Goal: Information Seeking & Learning: Learn about a topic

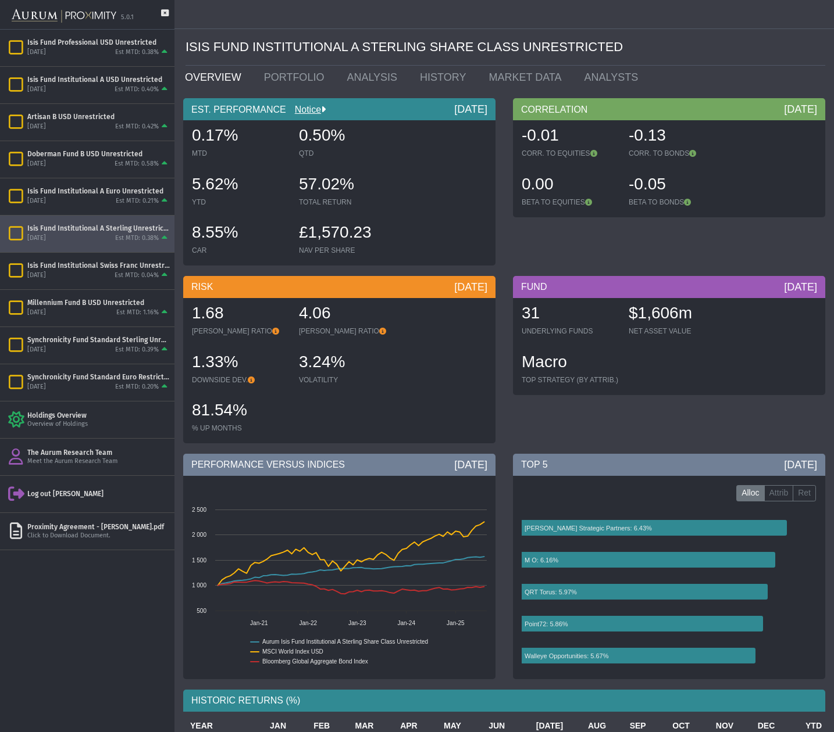
click at [99, 240] on div "[DATE] Est MTD: 0.38%" at bounding box center [98, 239] width 142 height 10
click at [77, 84] on div "Isis Fund Institutional A USD Unrestricted" at bounding box center [98, 79] width 142 height 9
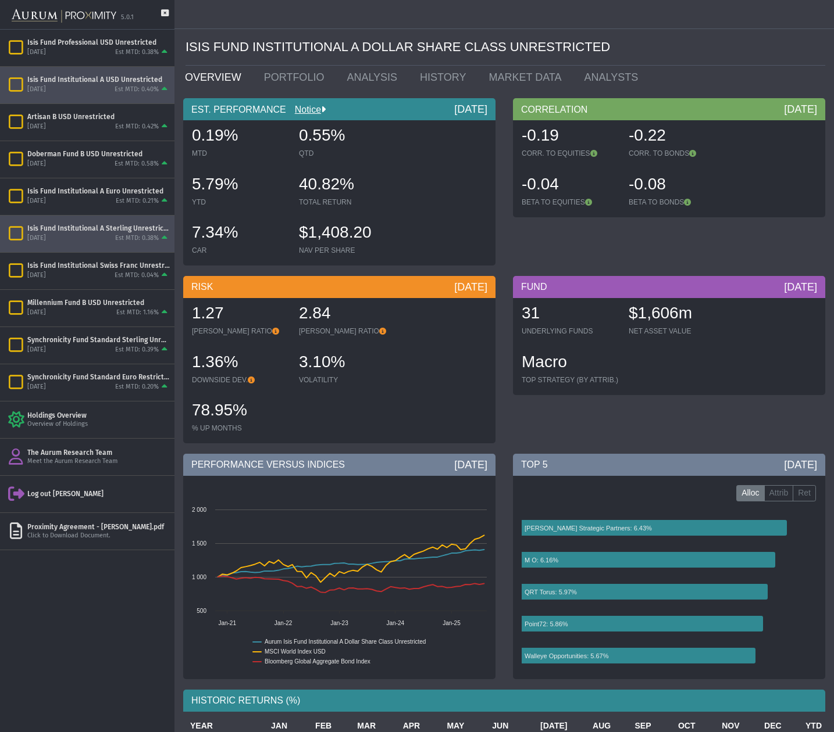
click at [89, 234] on div "[DATE] Est MTD: 0.38%" at bounding box center [98, 239] width 142 height 10
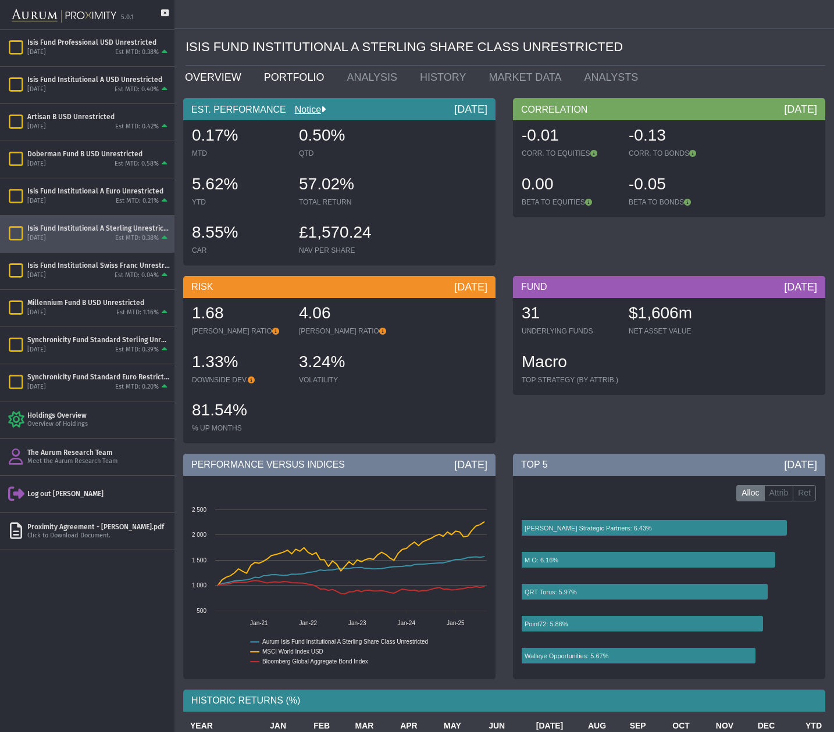
click at [287, 77] on link "PORTFOLIO" at bounding box center [296, 77] width 83 height 23
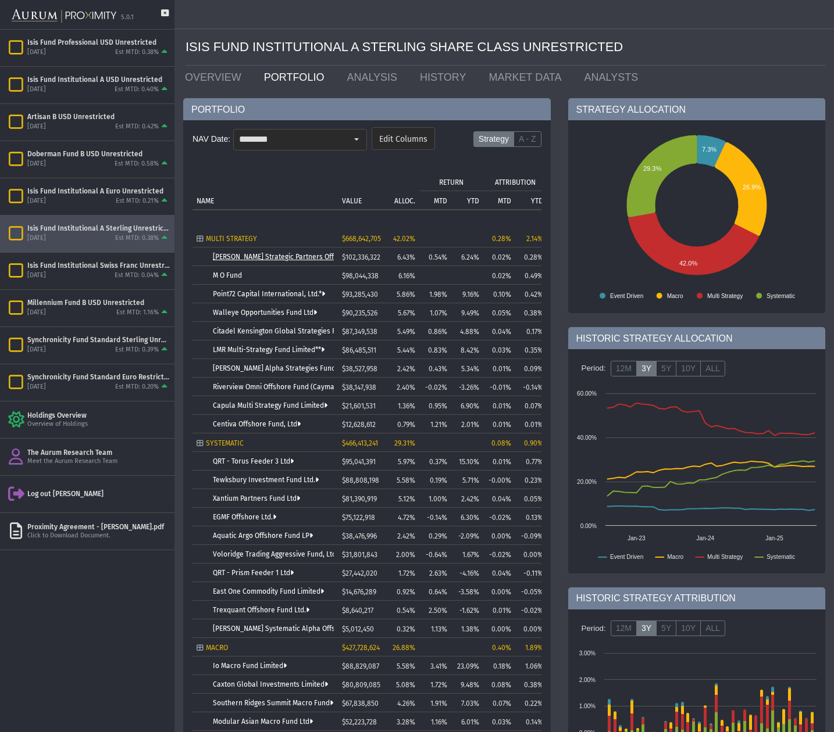
click at [249, 256] on link "[PERSON_NAME] Strategic Partners Offshore Fund, Ltd." at bounding box center [301, 257] width 176 height 8
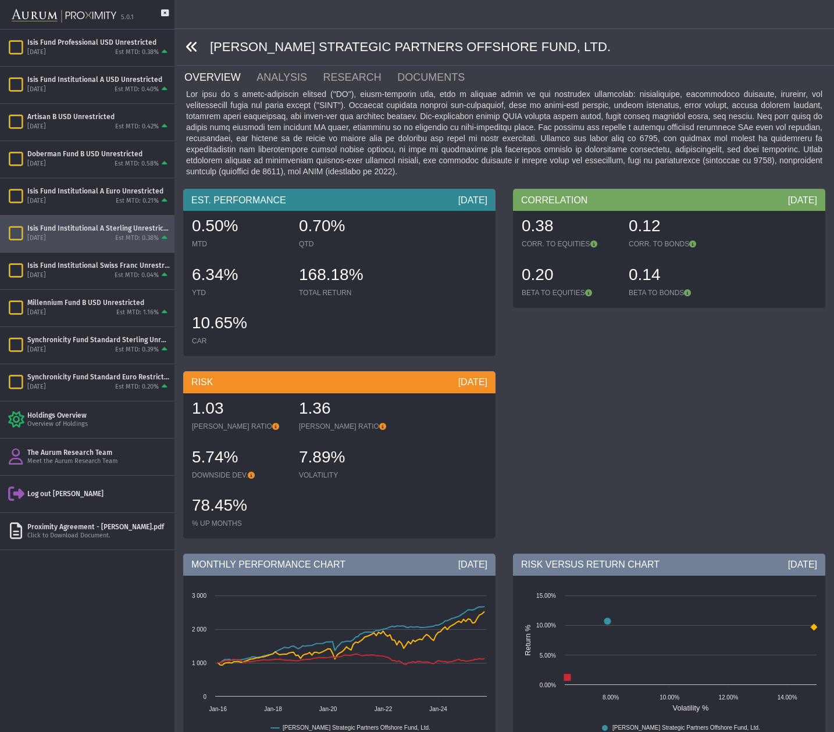
click at [192, 46] on icon at bounding box center [191, 47] width 13 height 13
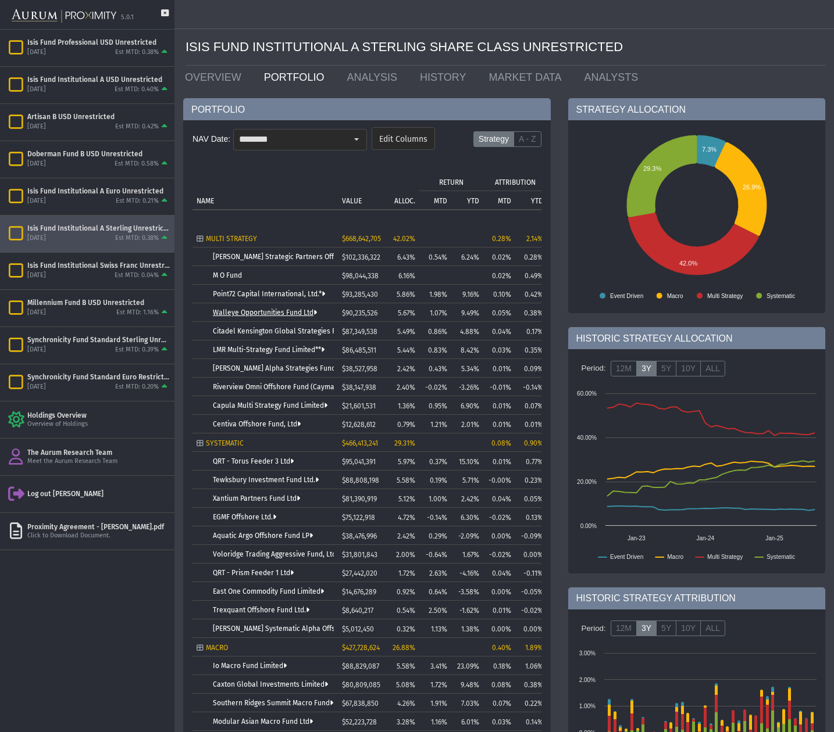
click at [233, 313] on link "Walleye Opportunities Fund Ltd" at bounding box center [265, 313] width 104 height 8
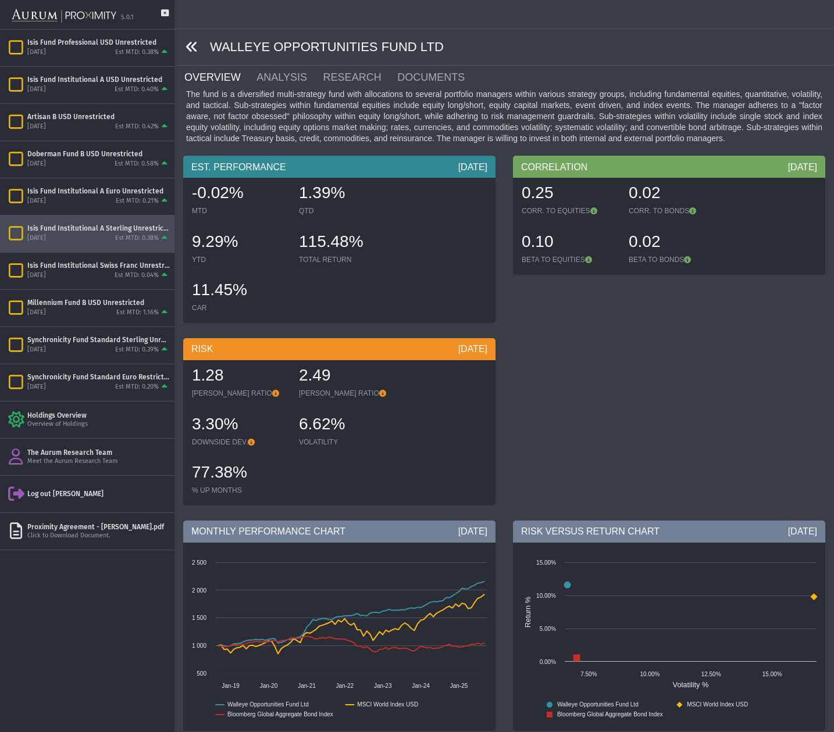
click at [190, 40] on link at bounding box center [191, 47] width 13 height 15
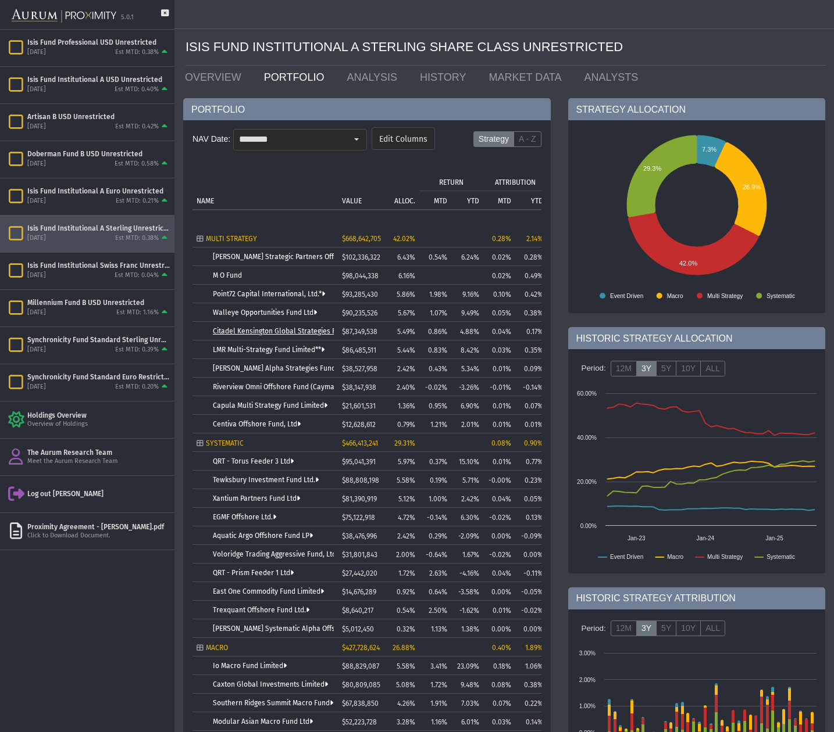
click at [253, 329] on link "Citadel Kensington Global Strategies Fund Ltd." at bounding box center [289, 331] width 152 height 8
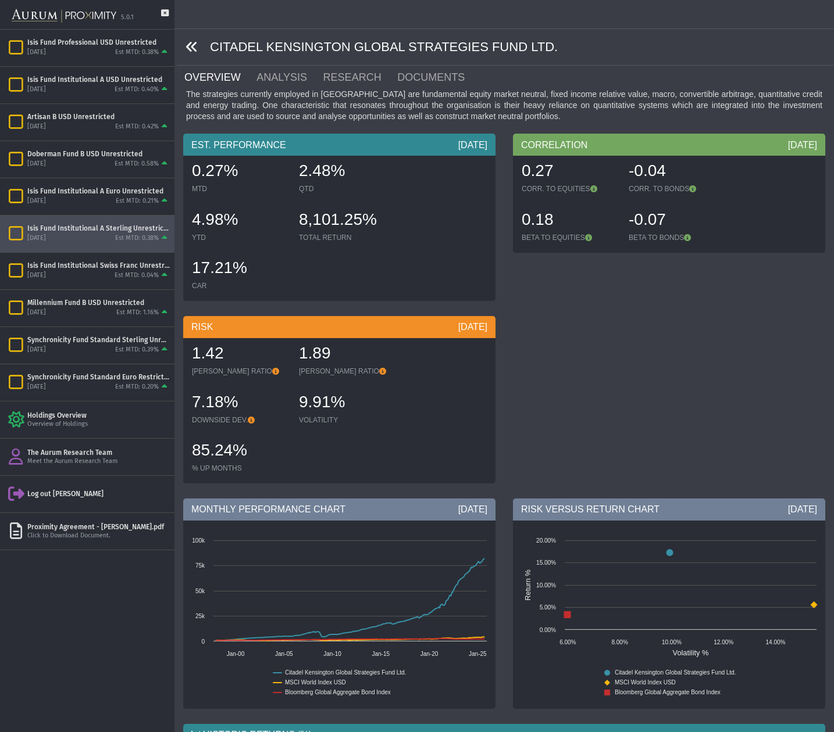
click at [189, 46] on icon at bounding box center [191, 47] width 13 height 13
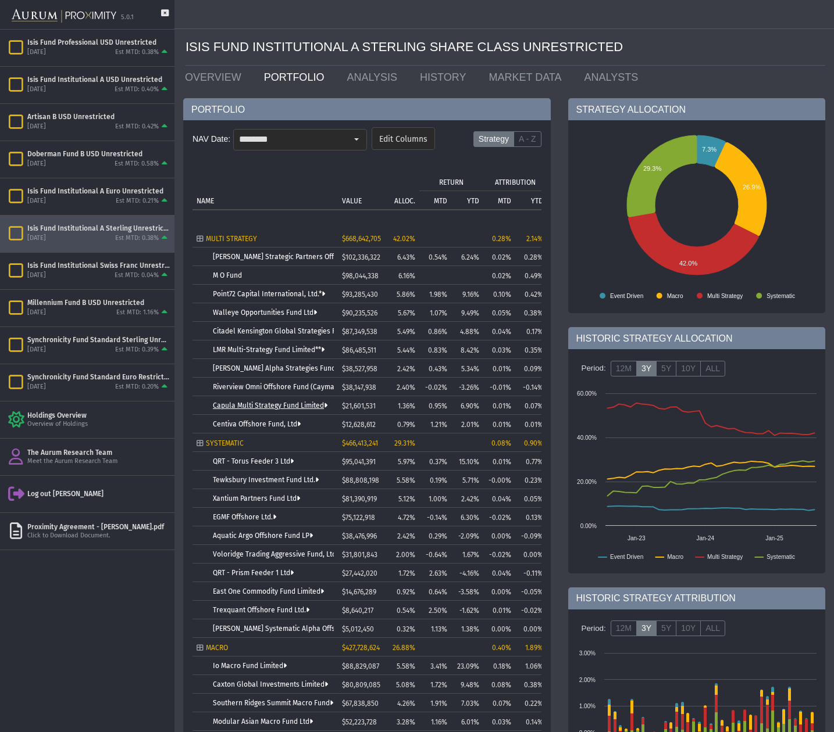
click at [240, 405] on link "Capula Multi Strategy Fund Limited" at bounding box center [270, 406] width 115 height 8
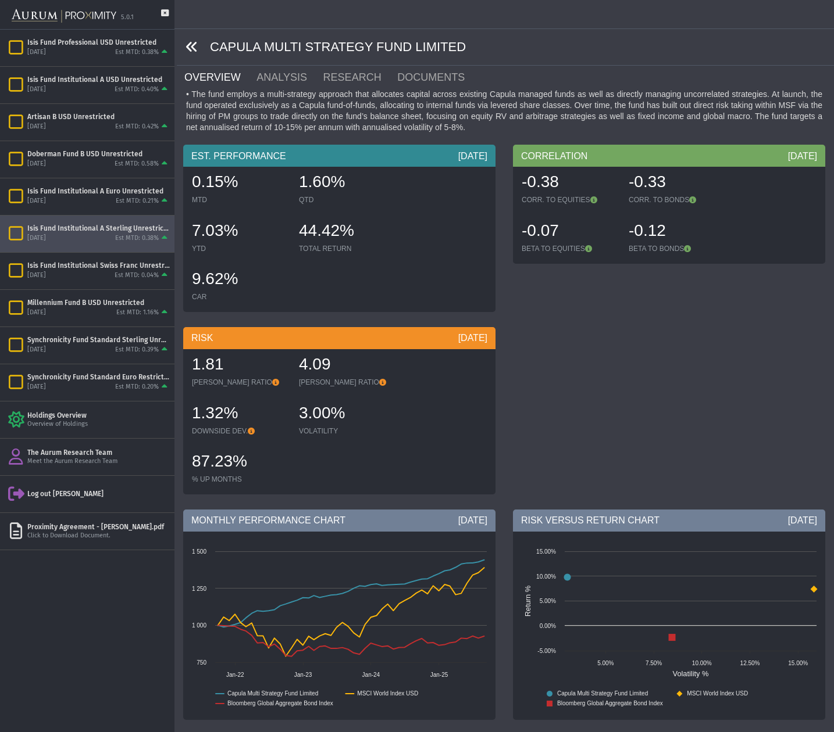
click at [187, 45] on icon at bounding box center [191, 47] width 13 height 13
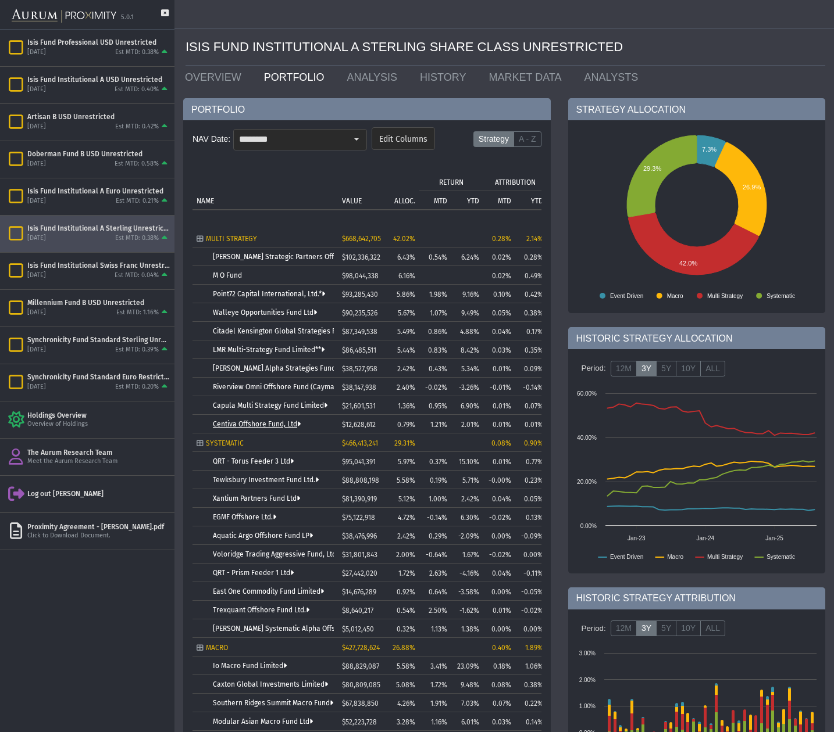
click at [237, 424] on link "Centiva Offshore Fund, Ltd" at bounding box center [257, 424] width 88 height 8
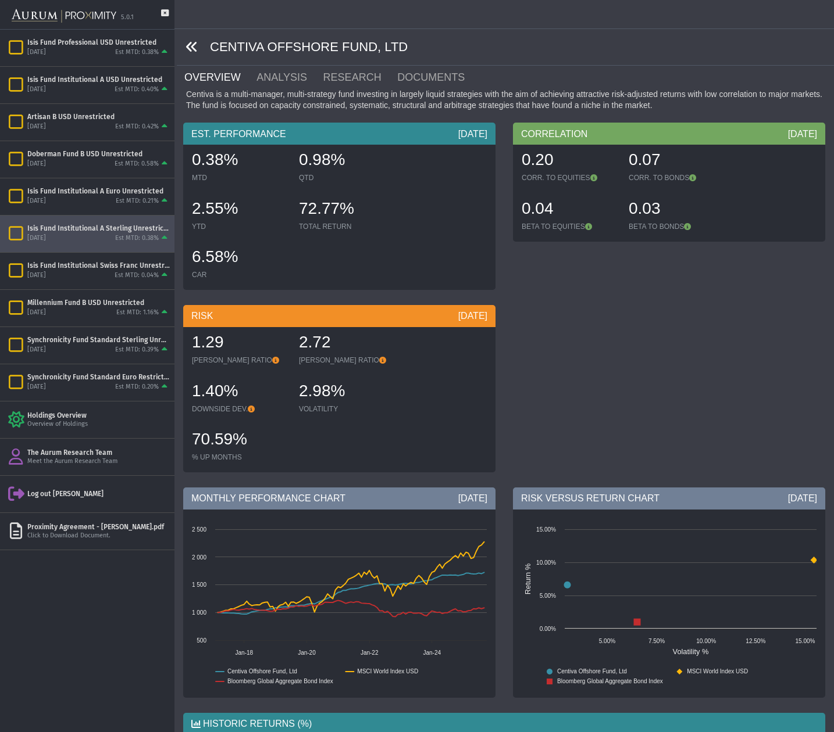
click at [193, 47] on icon at bounding box center [191, 47] width 13 height 13
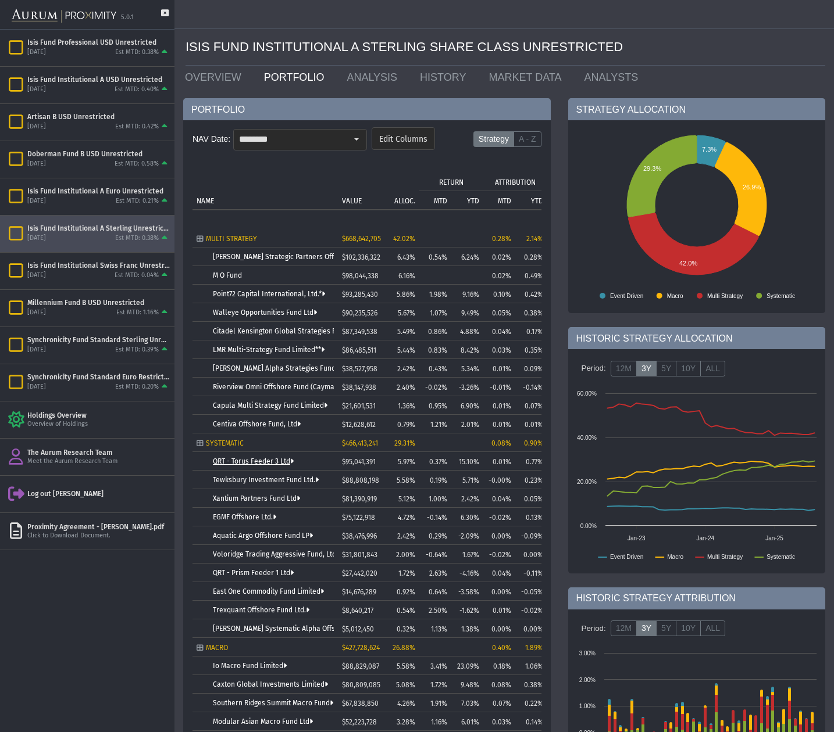
click at [233, 462] on link "QRT - Torus Feeder 3 Ltd" at bounding box center [253, 462] width 81 height 8
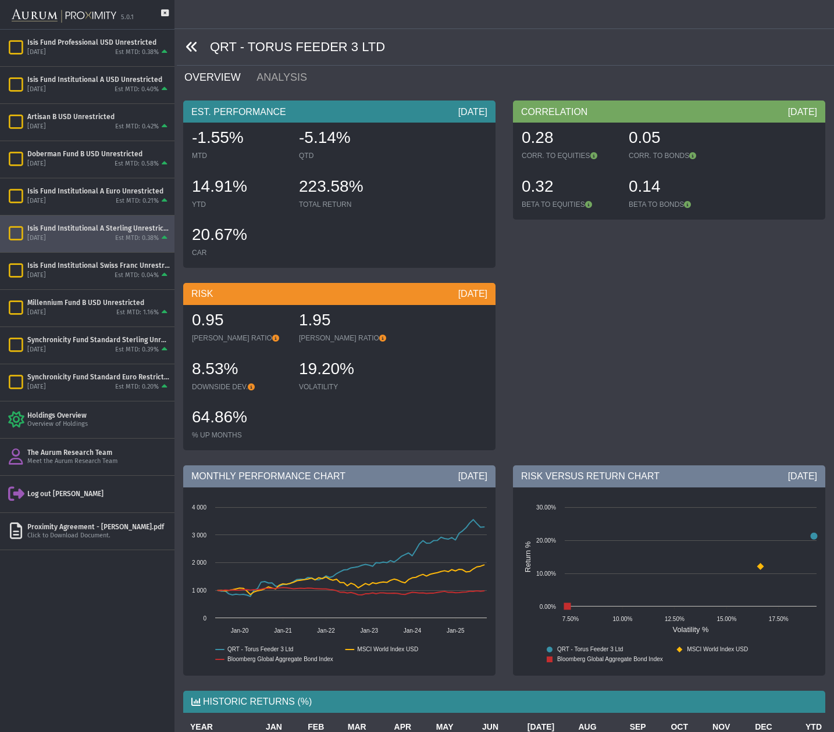
click at [188, 45] on icon at bounding box center [191, 47] width 13 height 13
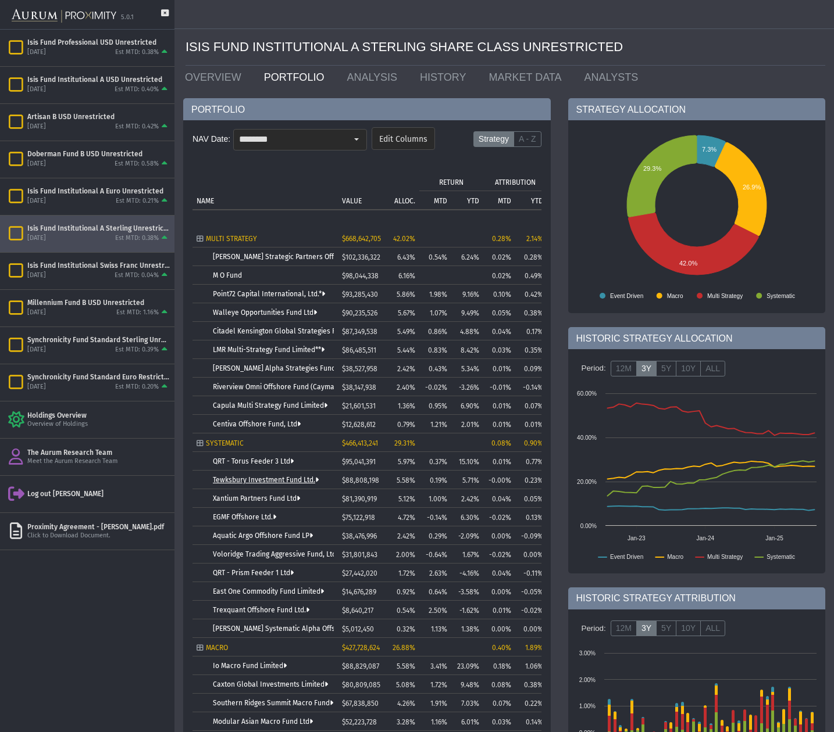
click at [260, 480] on link "Tewksbury Investment Fund Ltd." at bounding box center [266, 480] width 106 height 8
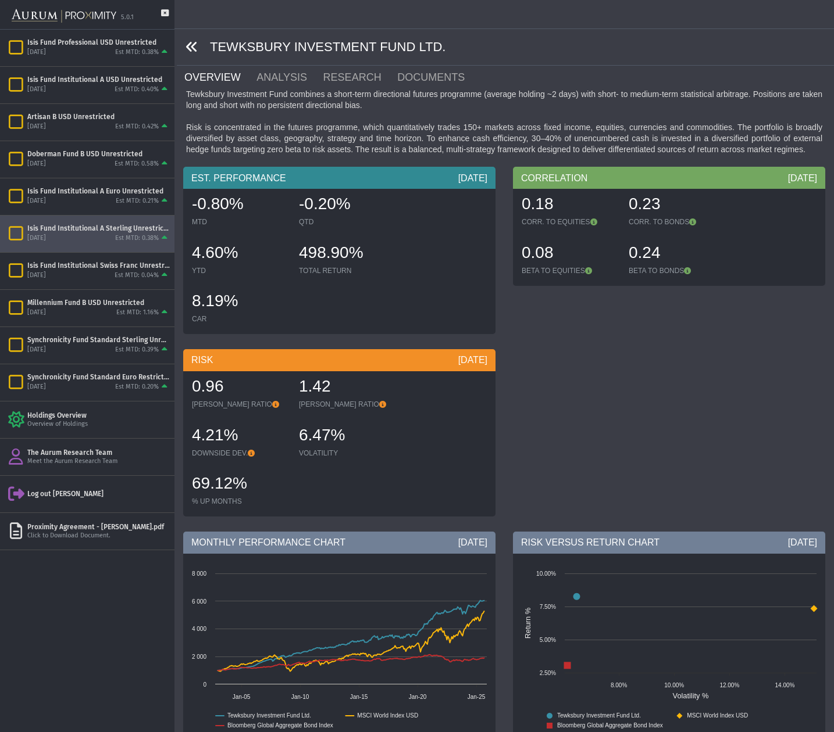
click at [193, 45] on icon at bounding box center [191, 47] width 13 height 13
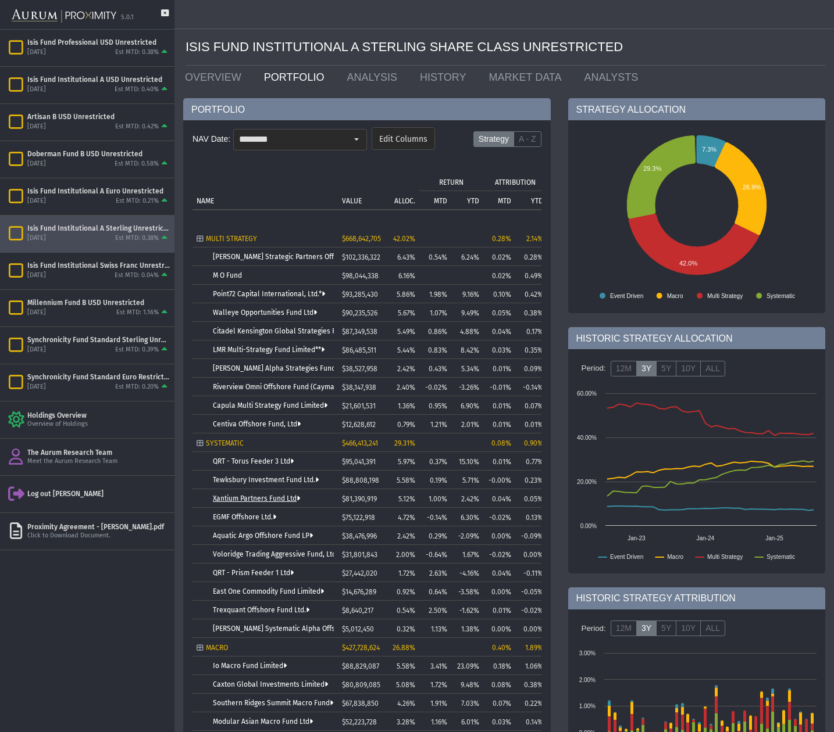
click at [239, 501] on link "Xantium Partners Fund Ltd" at bounding box center [256, 499] width 87 height 8
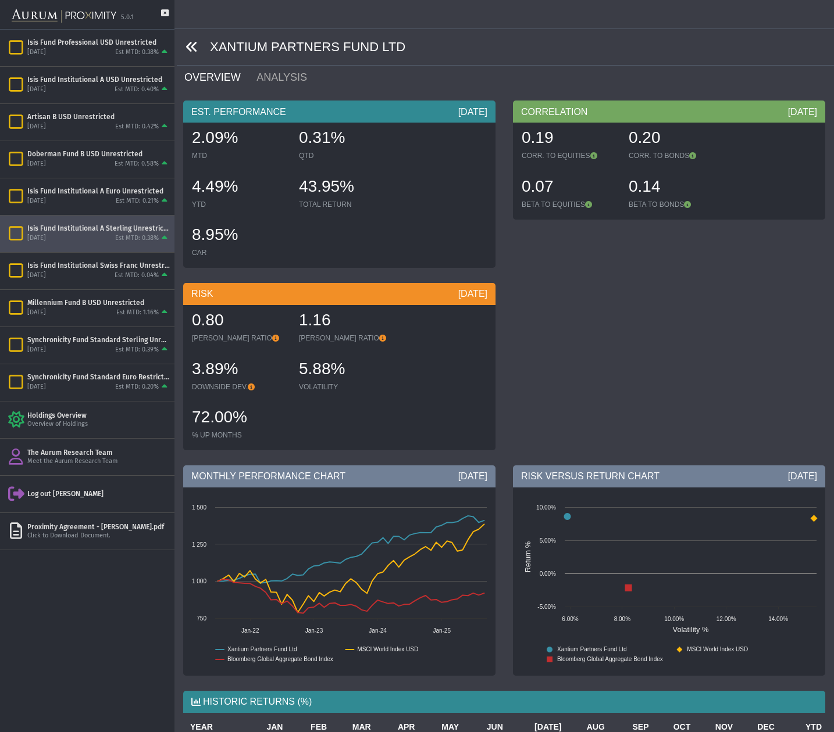
click at [193, 48] on icon at bounding box center [191, 47] width 13 height 13
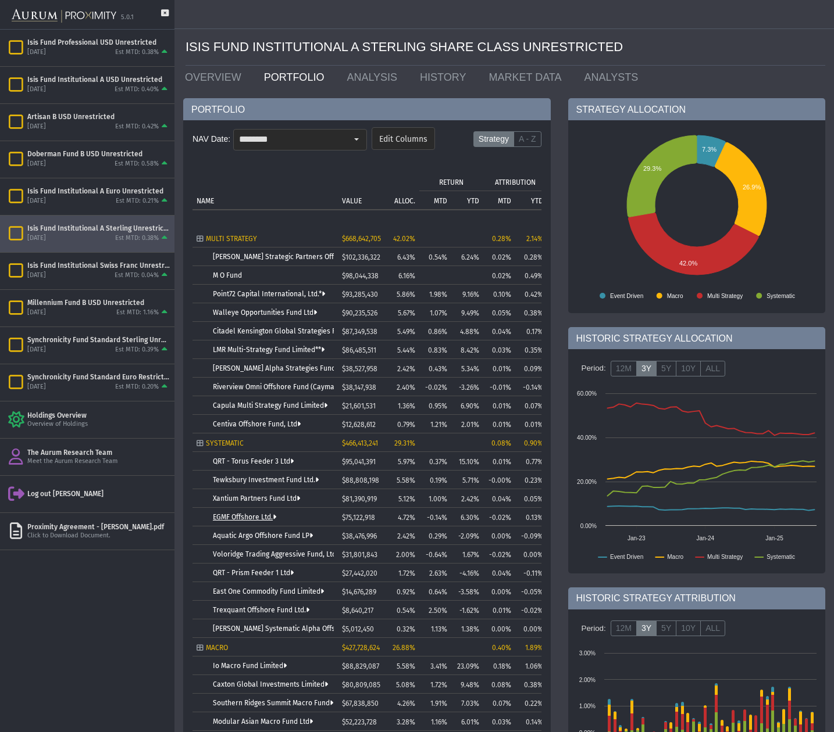
click at [252, 516] on link "EGMF Offshore Ltd." at bounding box center [244, 517] width 63 height 8
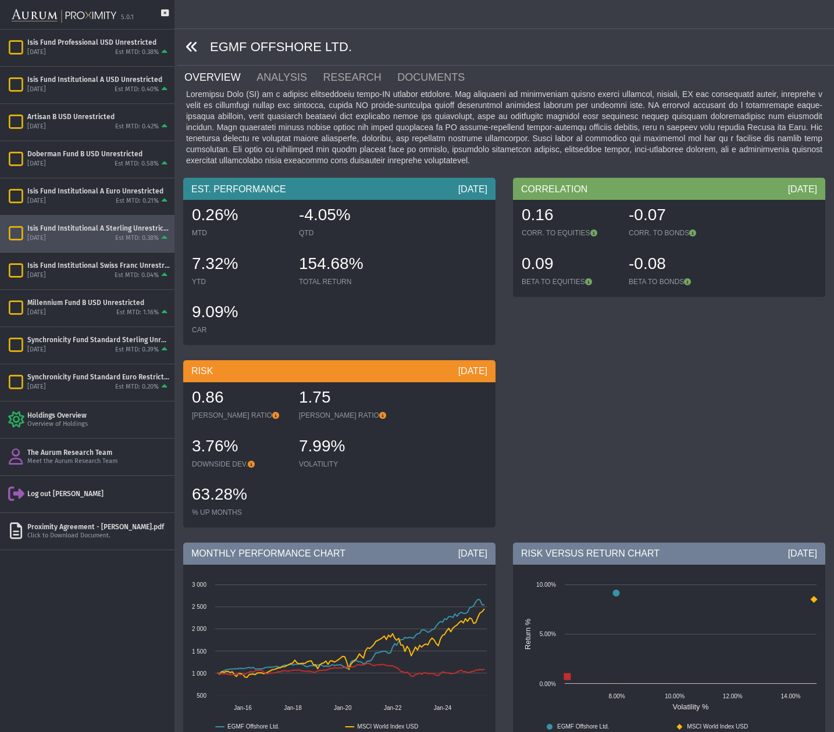
click at [192, 47] on icon at bounding box center [191, 47] width 13 height 13
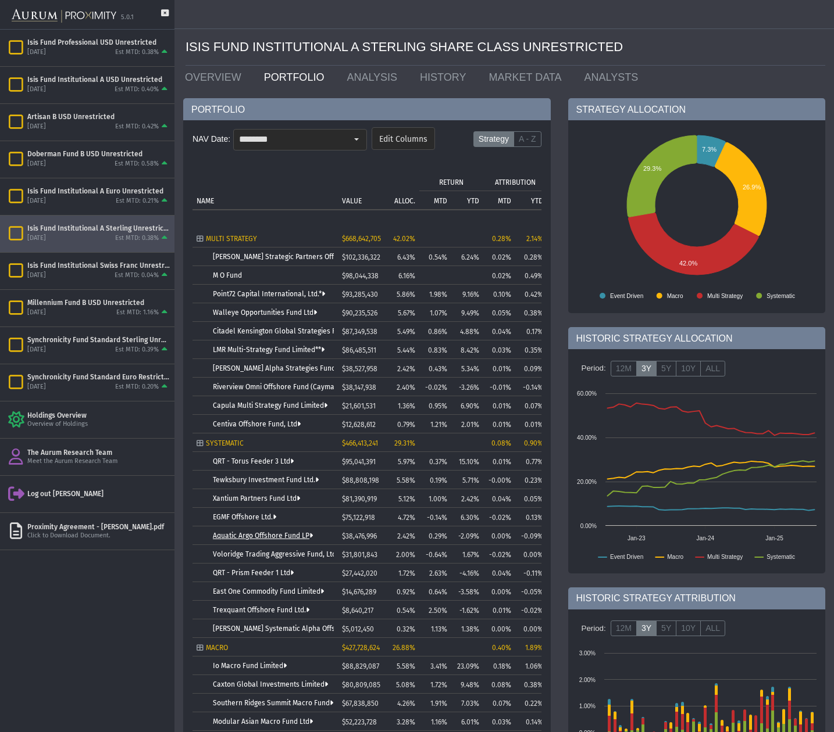
click at [245, 535] on link "Aquatic Argo Offshore Fund LP" at bounding box center [263, 536] width 100 height 8
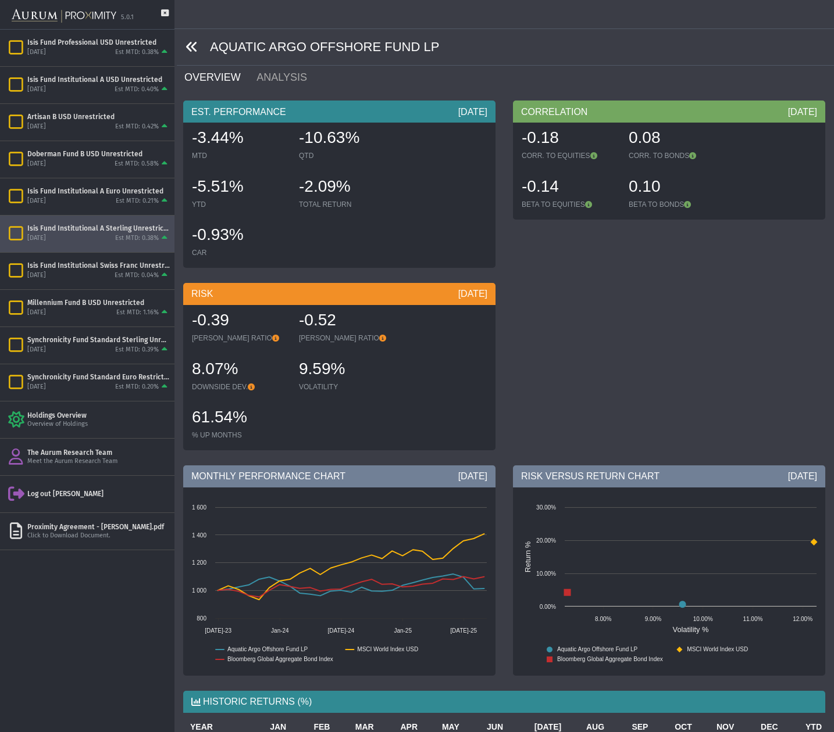
click at [190, 46] on icon at bounding box center [191, 47] width 13 height 13
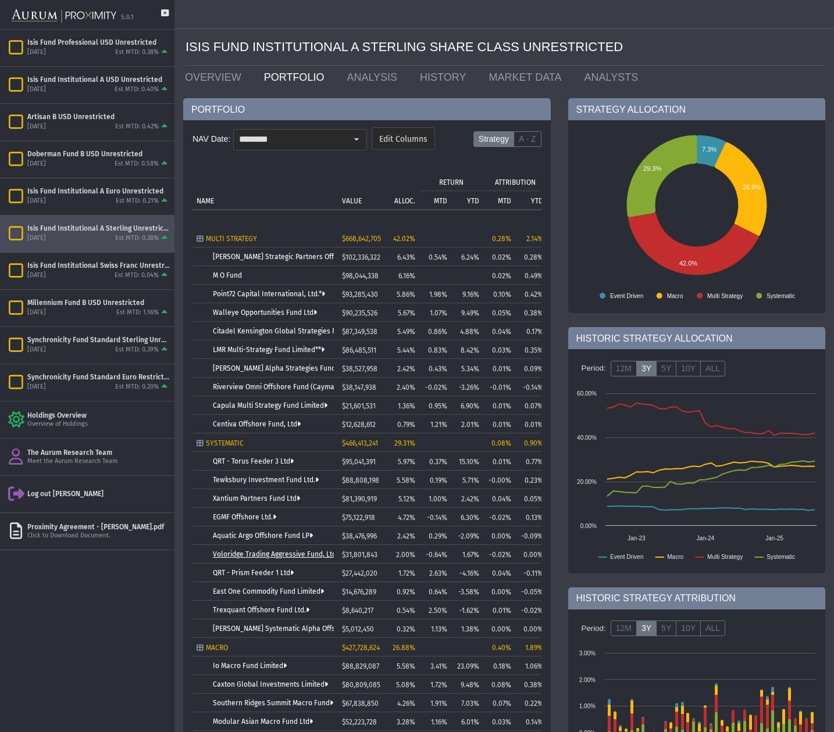
click at [268, 555] on link "Voloridge Trading Aggressive Fund, Ltd." at bounding box center [277, 555] width 128 height 8
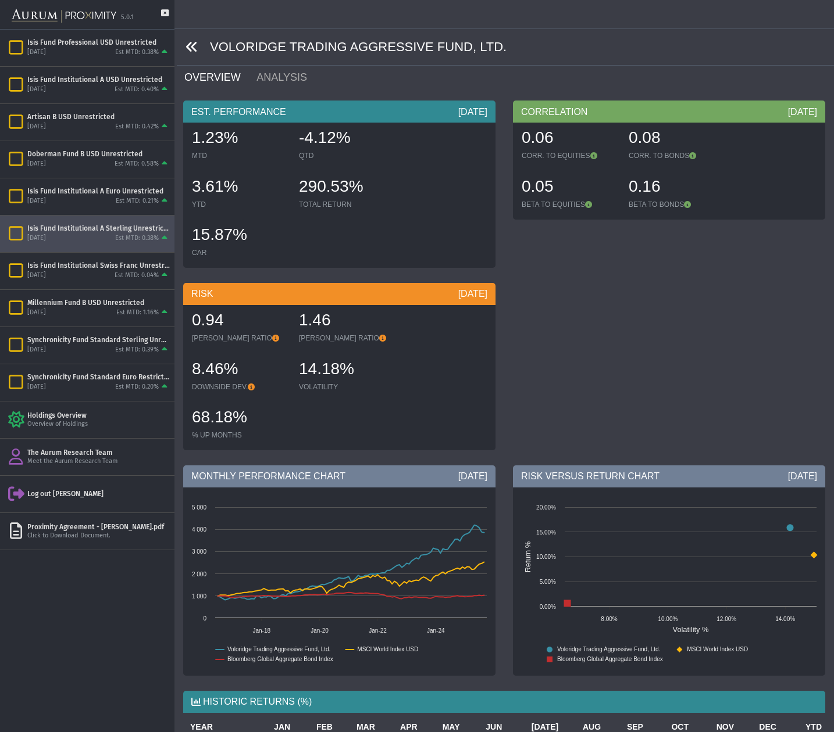
click at [190, 46] on icon at bounding box center [191, 47] width 13 height 13
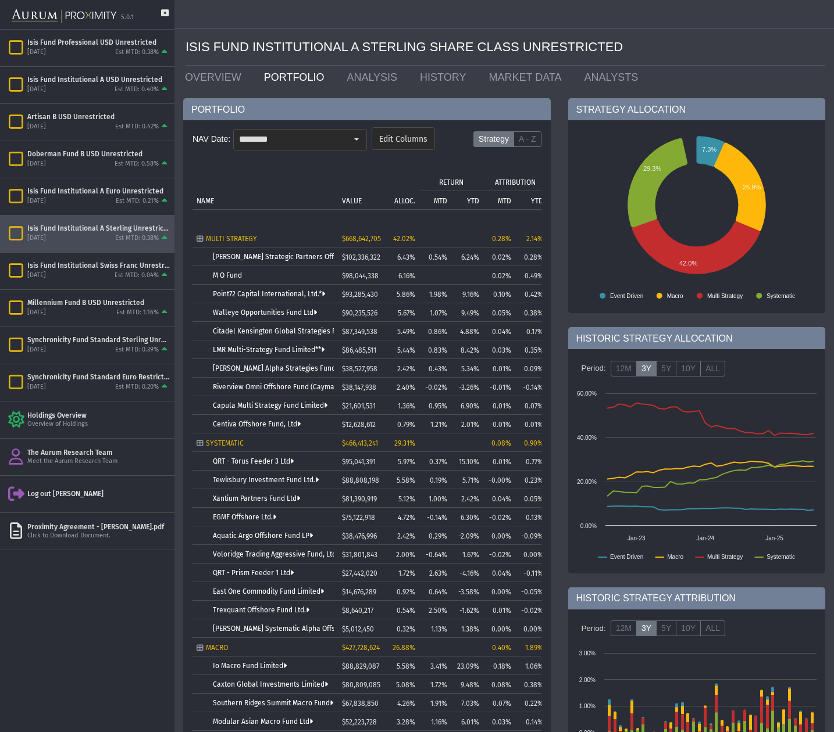
scroll to position [28, 0]
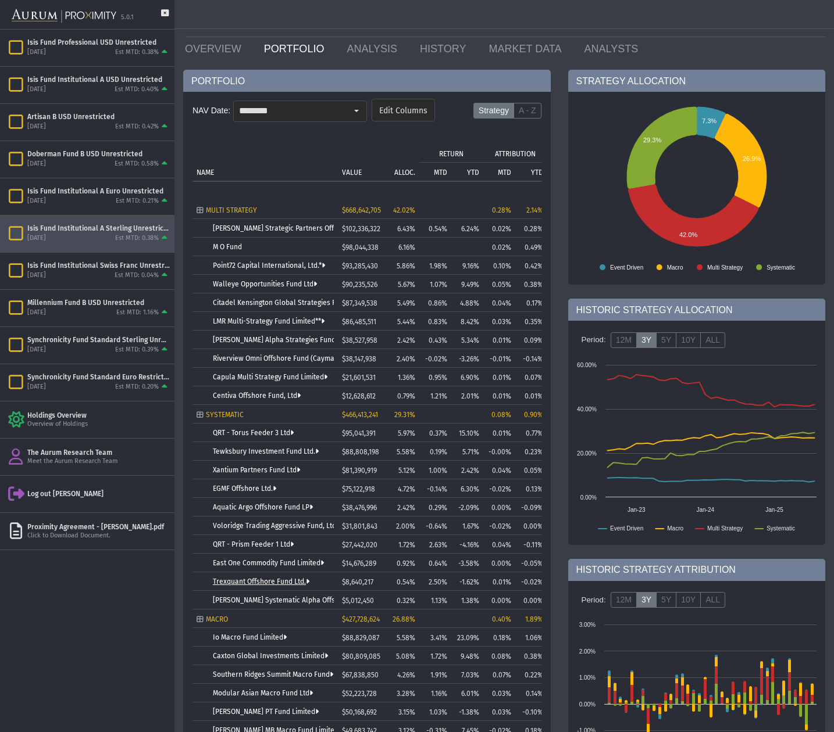
click at [258, 581] on link "Trexquant Offshore Fund Ltd." at bounding box center [261, 582] width 97 height 8
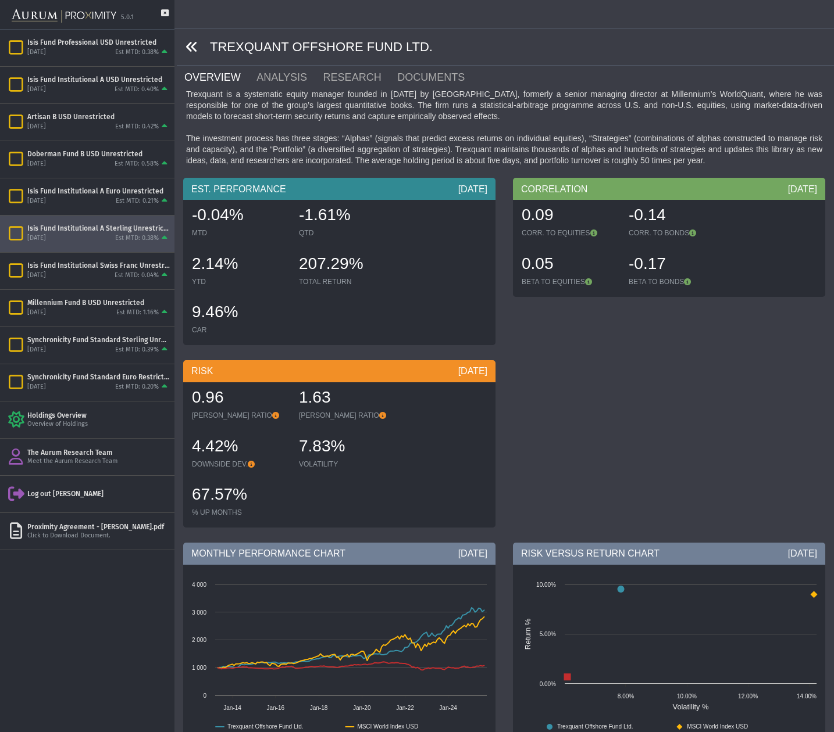
click at [190, 46] on icon at bounding box center [191, 47] width 13 height 13
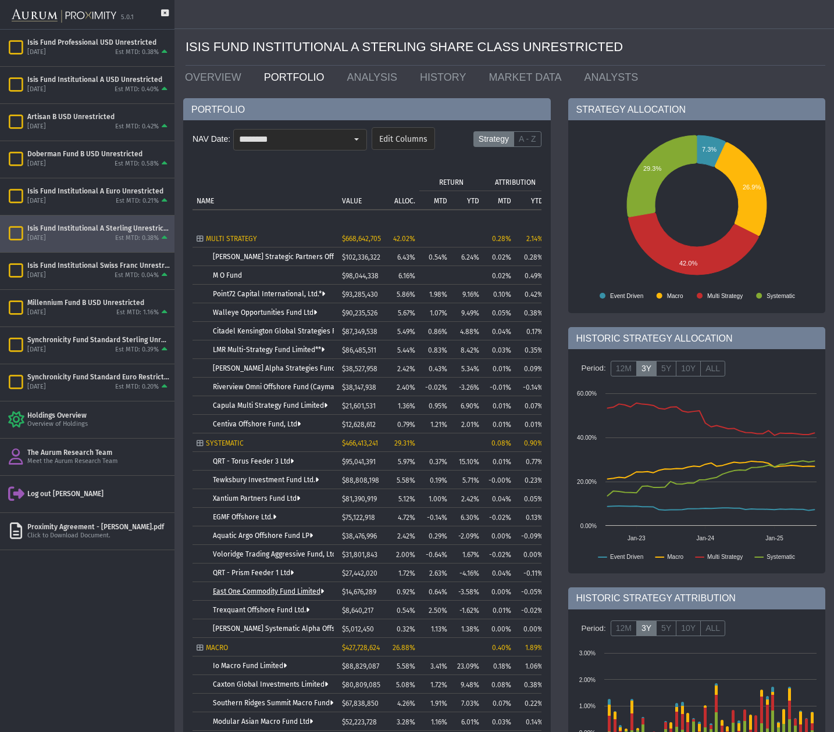
scroll to position [30, 0]
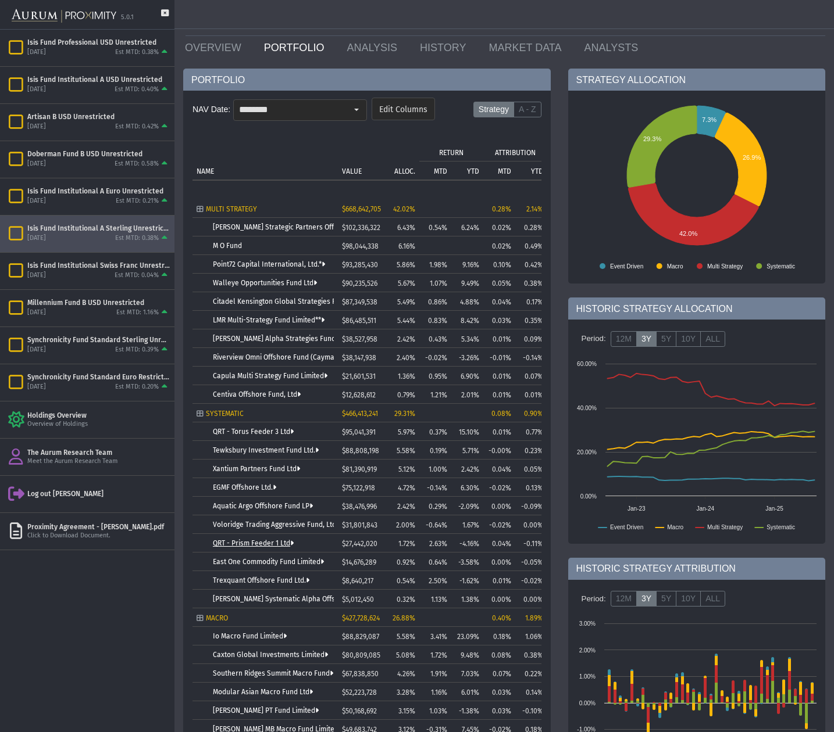
click at [254, 546] on link "QRT - Prism Feeder 1 Ltd" at bounding box center [253, 543] width 81 height 8
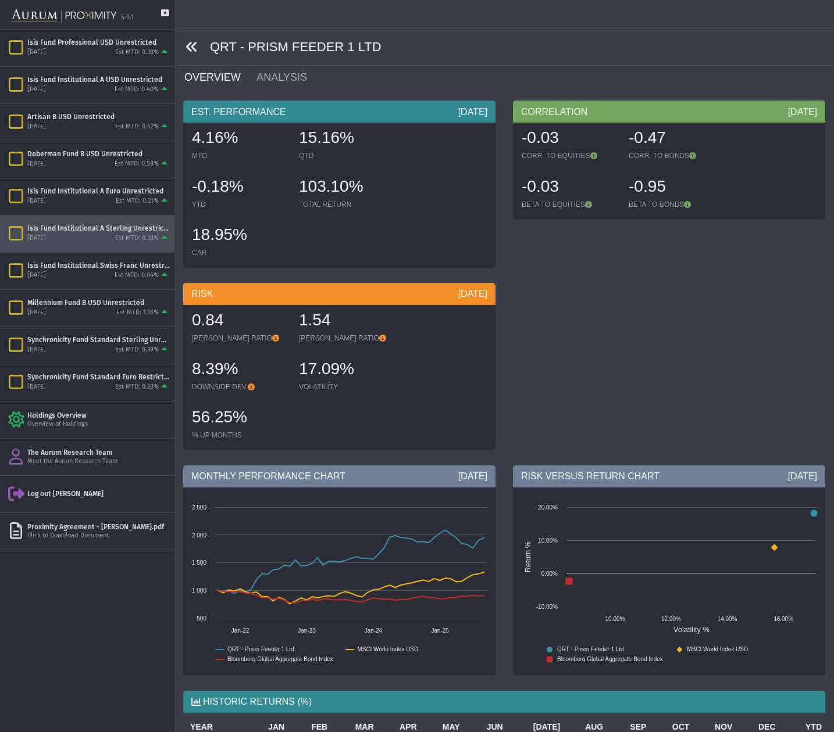
click at [192, 44] on icon at bounding box center [191, 47] width 13 height 13
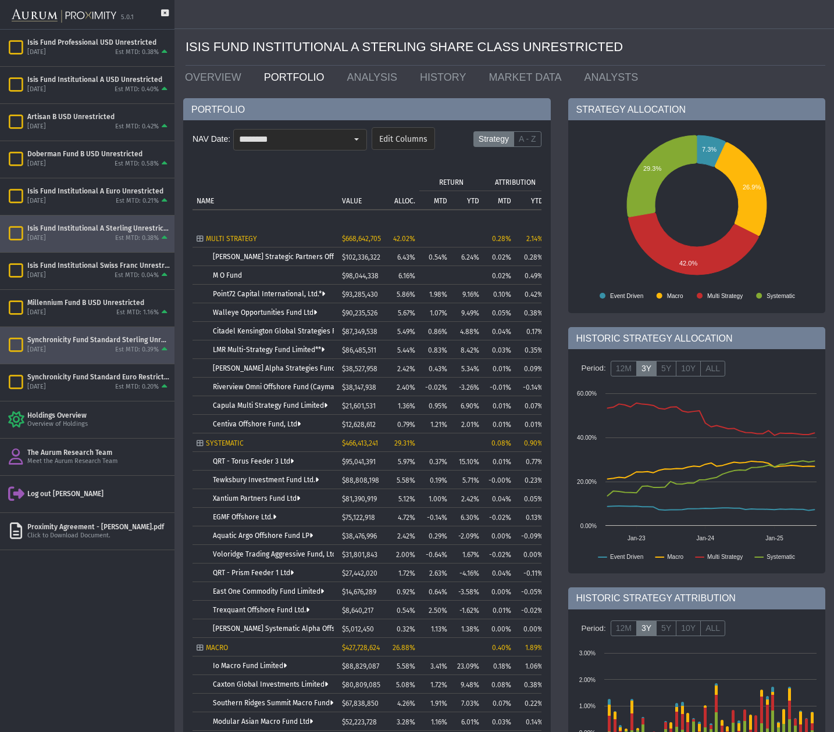
click at [84, 343] on div "Synchronicity Fund Standard Sterling Unrestricted" at bounding box center [98, 339] width 142 height 9
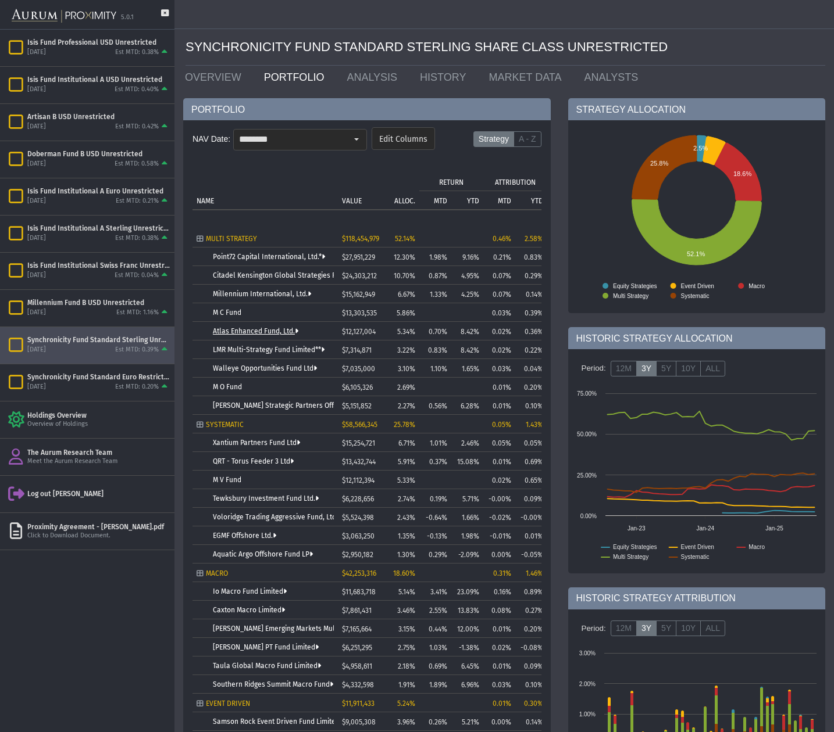
click at [239, 331] on link "Atlas Enhanced Fund, Ltd." at bounding box center [255, 331] width 85 height 8
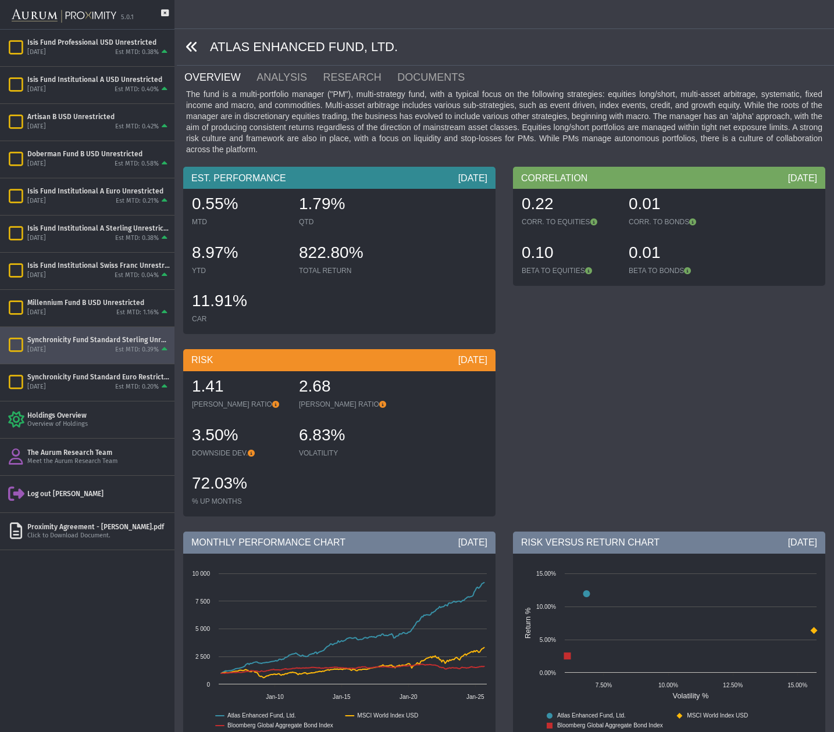
click at [190, 46] on icon at bounding box center [191, 47] width 13 height 13
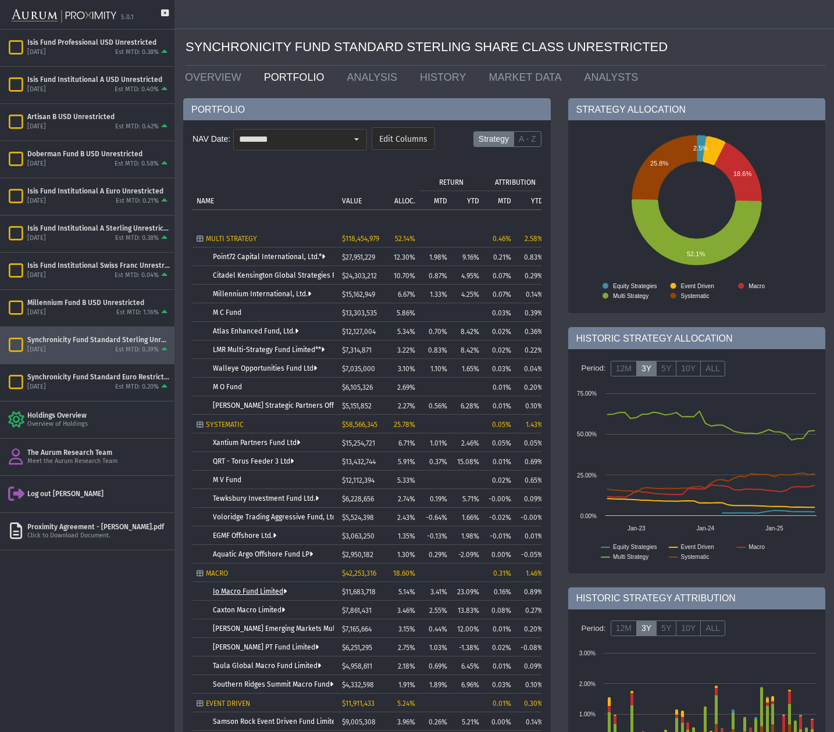
click at [242, 592] on link "Io Macro Fund Limited" at bounding box center [250, 592] width 74 height 8
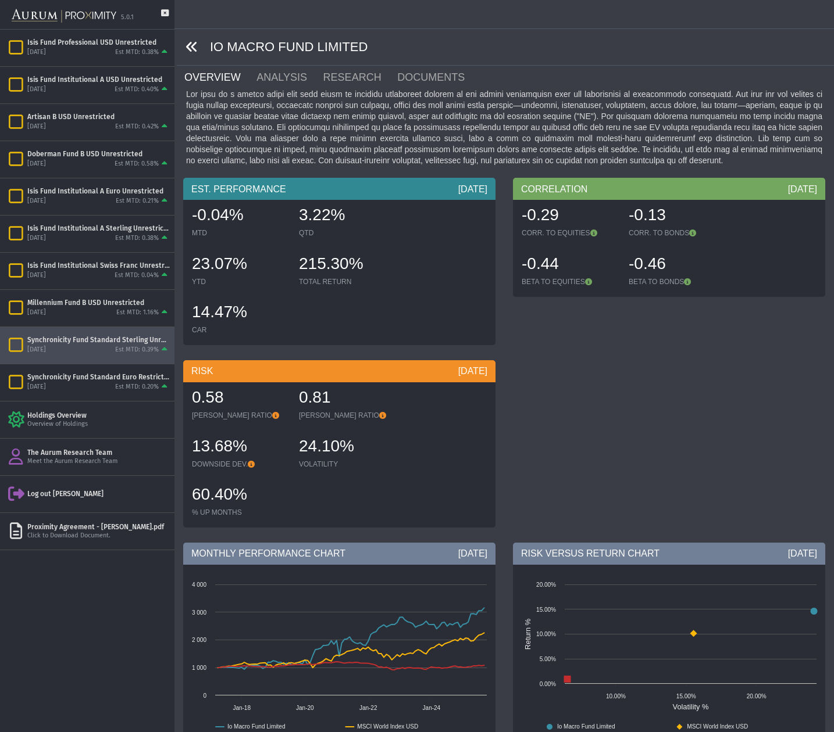
click at [192, 49] on icon at bounding box center [191, 47] width 13 height 13
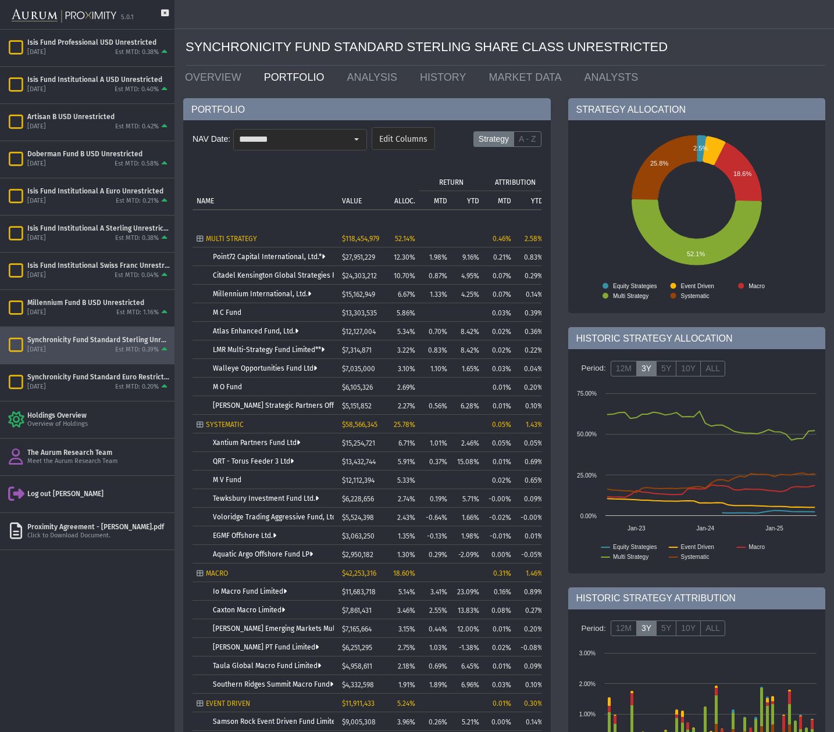
scroll to position [33, 0]
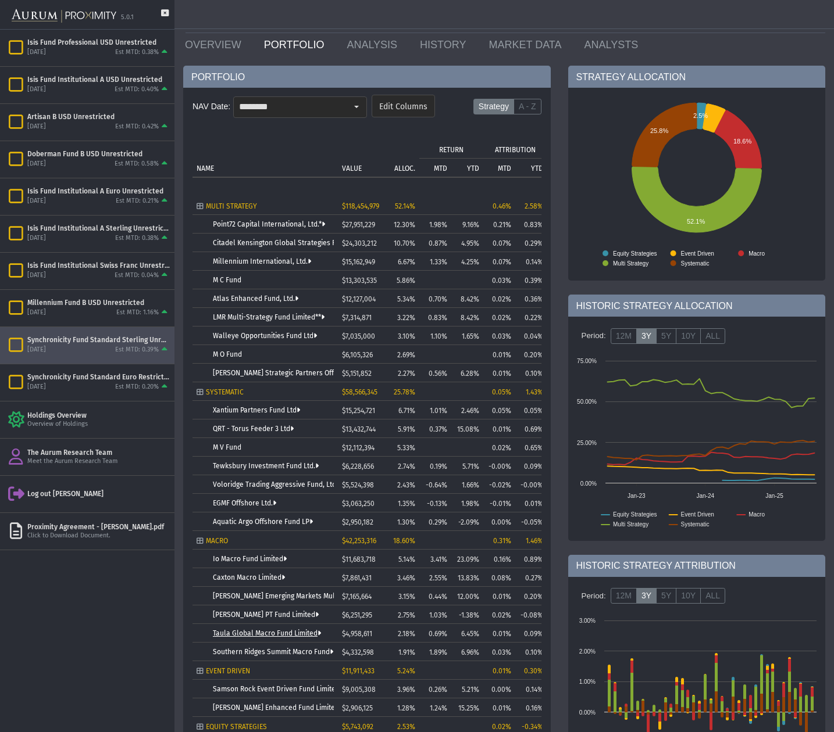
click at [249, 634] on link "Taula Global Macro Fund Limited" at bounding box center [267, 634] width 108 height 8
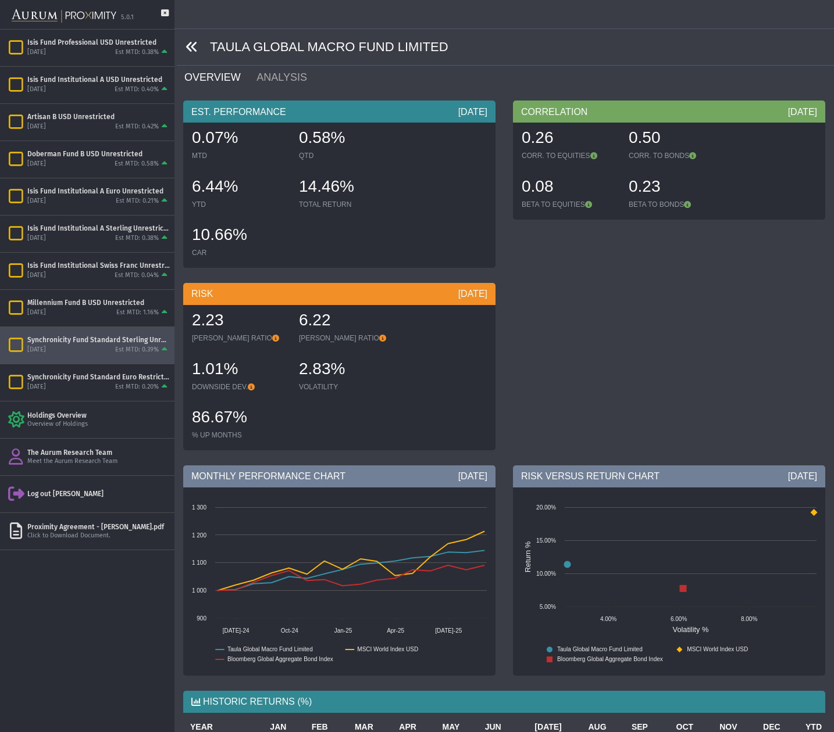
click at [188, 46] on icon at bounding box center [191, 47] width 13 height 13
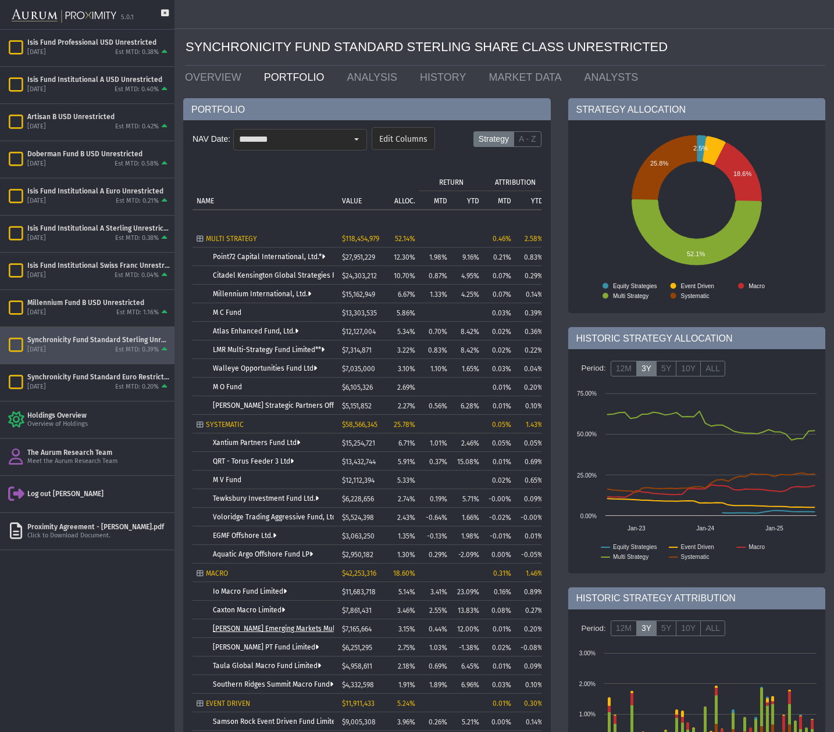
click at [249, 627] on link "[PERSON_NAME] Emerging Markets Multi-Strategy Fund Limited" at bounding box center [314, 629] width 202 height 8
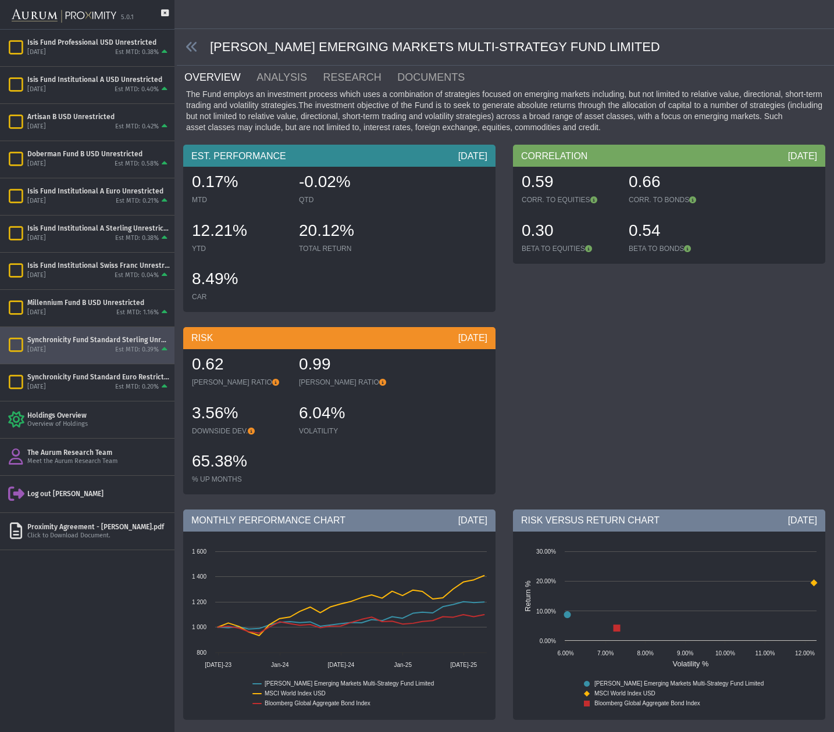
click at [198, 45] on span at bounding box center [193, 47] width 33 height 13
drag, startPoint x: 193, startPoint y: 48, endPoint x: 205, endPoint y: 66, distance: 21.4
click at [193, 48] on icon at bounding box center [191, 47] width 13 height 13
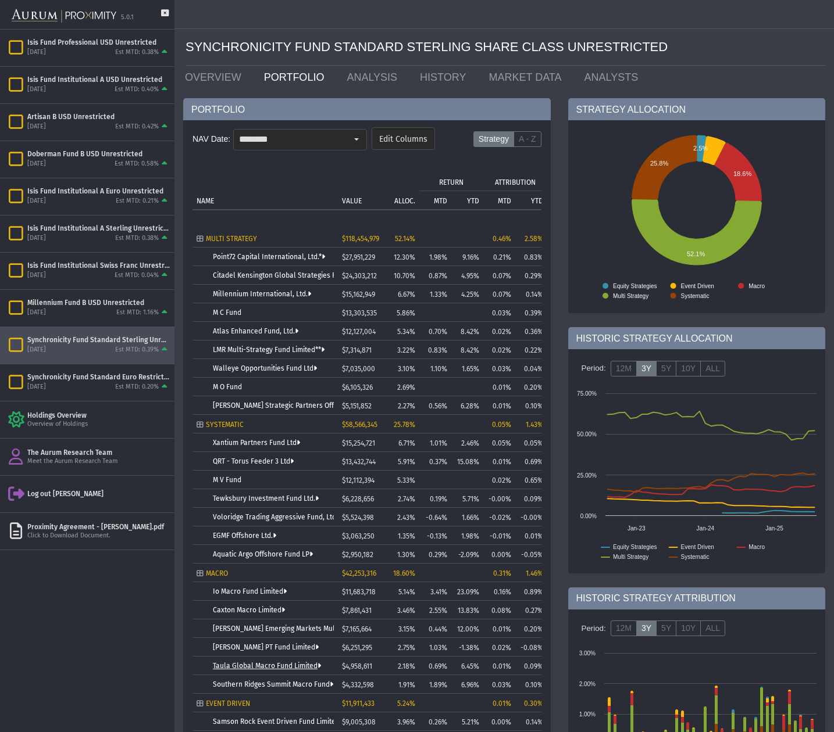
click at [267, 663] on link "Taula Global Macro Fund Limited" at bounding box center [267, 666] width 108 height 8
